Goal: Transaction & Acquisition: Download file/media

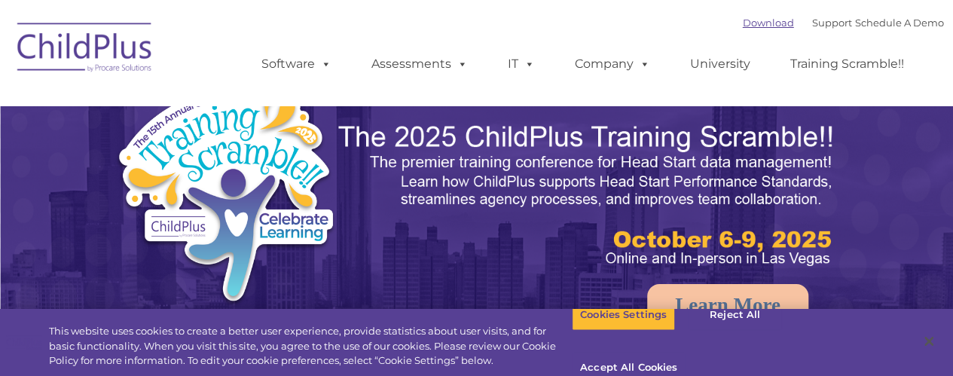
select select "MEDIUM"
click at [743, 23] on link "Download" at bounding box center [768, 23] width 51 height 12
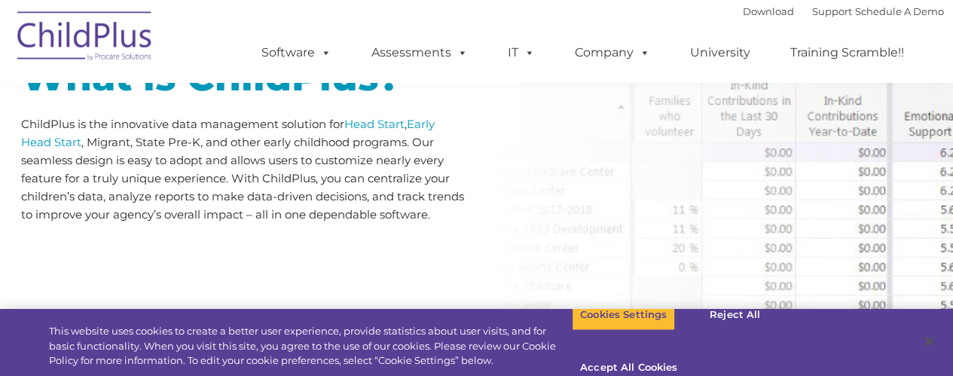
scroll to position [823, 0]
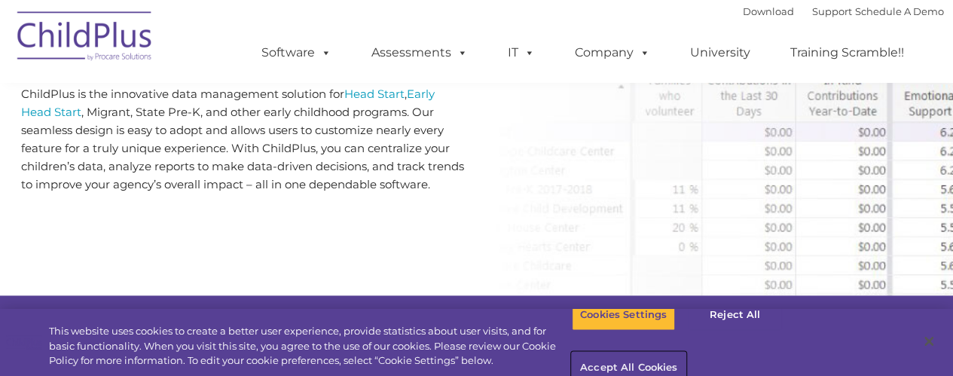
click at [685, 353] on button "Accept All Cookies" at bounding box center [629, 369] width 114 height 32
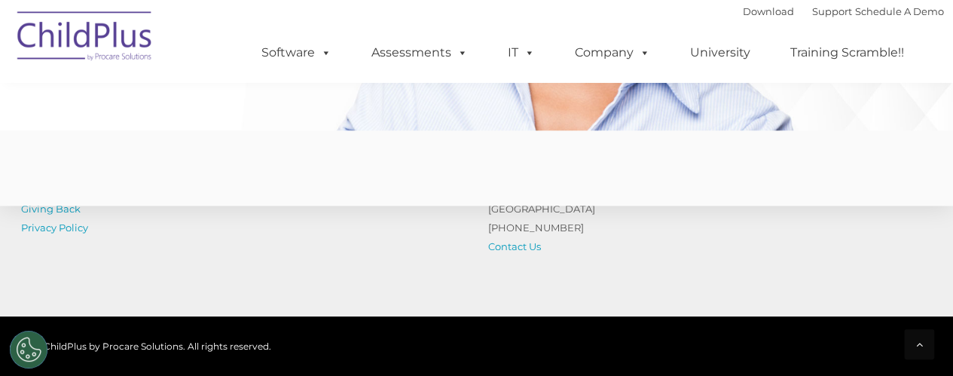
scroll to position [3866, 0]
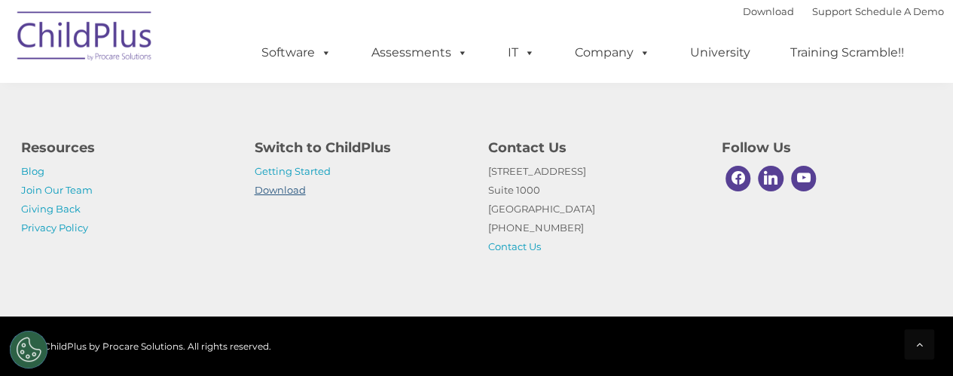
click at [291, 186] on link "Download" at bounding box center [280, 190] width 51 height 12
